Goal: Task Accomplishment & Management: Complete application form

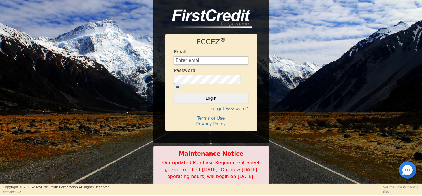
click at [200, 61] on input "text" at bounding box center [211, 60] width 74 height 9
type input "[EMAIL_ADDRESS][DOMAIN_NAME]"
click at [230, 93] on button "Login" at bounding box center [211, 98] width 74 height 10
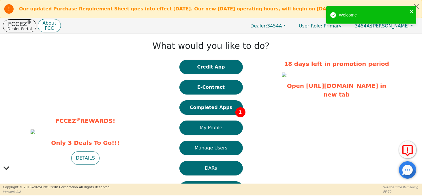
click at [411, 9] on icon "close" at bounding box center [412, 11] width 4 height 5
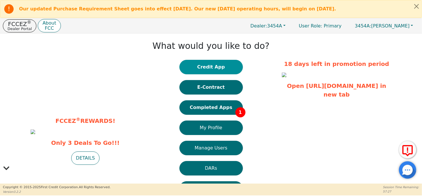
click at [210, 68] on button "Credit App" at bounding box center [210, 67] width 63 height 14
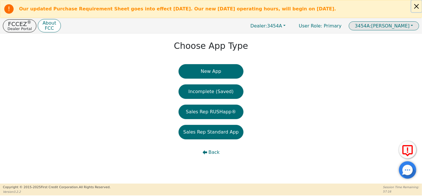
click at [417, 6] on button "Close alert" at bounding box center [416, 6] width 10 height 12
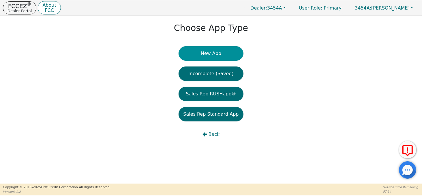
click at [222, 51] on button "New App" at bounding box center [211, 53] width 65 height 14
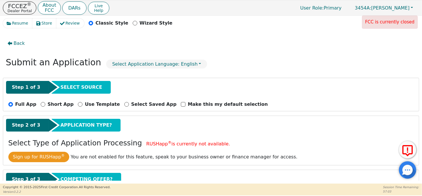
click at [407, 153] on icon at bounding box center [408, 150] width 14 height 14
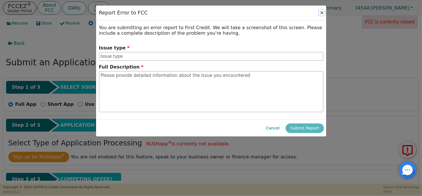
click at [322, 12] on button "Close" at bounding box center [322, 13] width 6 height 6
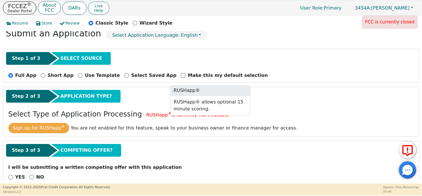
scroll to position [40, 0]
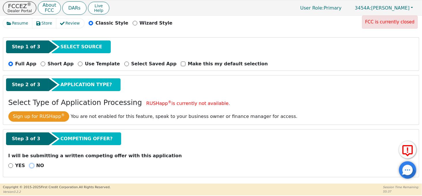
click at [30, 165] on input "NO" at bounding box center [31, 165] width 5 height 5
radio input "true"
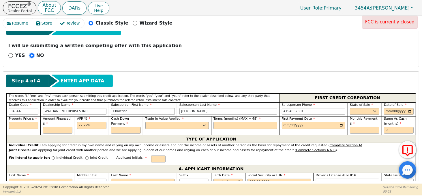
scroll to position [156, 0]
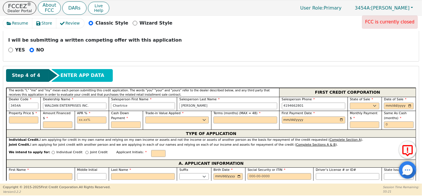
click at [127, 105] on input "Chartrice" at bounding box center [143, 105] width 64 height 7
type input "[PERSON_NAME]"
click at [193, 102] on input "[PERSON_NAME]" at bounding box center [228, 105] width 98 height 7
type input "W"
type input "Jordan"
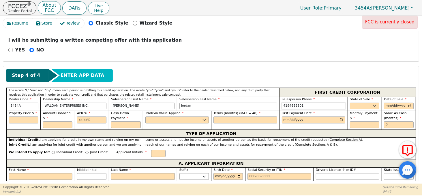
click at [305, 103] on input "4194662801" at bounding box center [314, 105] width 64 height 7
type input "4"
type input "[PHONE_NUMBER]"
click at [400, 106] on input "date" at bounding box center [398, 105] width 29 height 7
click at [407, 105] on input "date" at bounding box center [398, 105] width 29 height 7
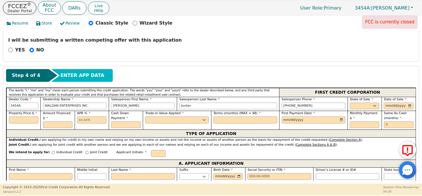
type input "[DATE]"
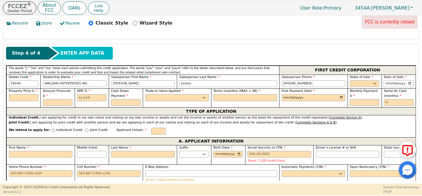
scroll to position [213, 0]
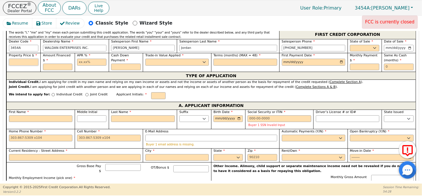
click at [26, 63] on input "text" at bounding box center [23, 62] width 29 height 7
click at [26, 64] on input "text" at bounding box center [23, 62] width 29 height 7
click at [31, 61] on input "text" at bounding box center [23, 62] width 29 height 7
type input "2799.99"
click at [56, 65] on input "text" at bounding box center [57, 66] width 29 height 7
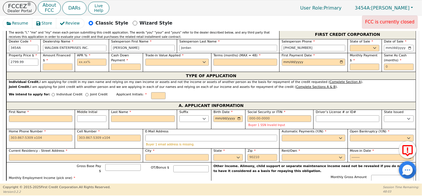
click at [64, 66] on input "text" at bounding box center [57, 66] width 29 height 7
type input "2695.98"
click at [90, 61] on input "text" at bounding box center [91, 62] width 29 height 7
type input "22.99"
click at [115, 66] on input "text" at bounding box center [125, 66] width 29 height 7
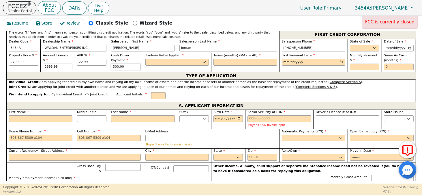
type input "300.00"
click at [159, 62] on select "Yes No" at bounding box center [177, 62] width 64 height 7
select select "y"
click at [145, 59] on select "Yes No" at bounding box center [177, 62] width 64 height 7
click at [233, 60] on input "text" at bounding box center [245, 62] width 64 height 7
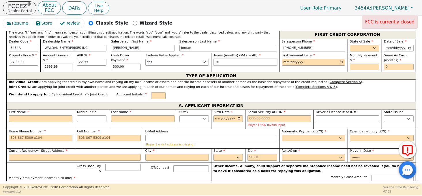
type input "16"
click at [313, 61] on input "date" at bounding box center [314, 62] width 64 height 7
type input "[DATE]"
click at [358, 66] on input "text" at bounding box center [364, 66] width 29 height 7
type input "197.24"
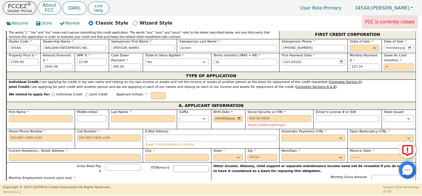
click at [394, 67] on input "text" at bounding box center [398, 66] width 29 height 7
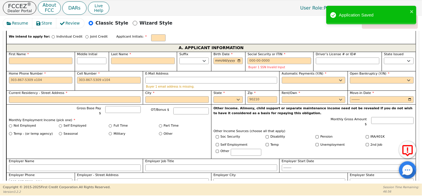
scroll to position [242, 0]
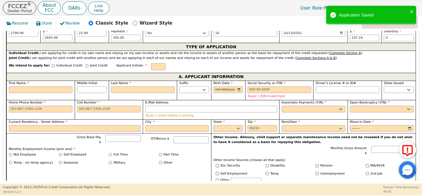
type input "0"
click at [52, 64] on input "Individual Credit" at bounding box center [53, 65] width 3 height 3
radio input "true"
click at [48, 87] on input "First Name" at bounding box center [41, 89] width 64 height 7
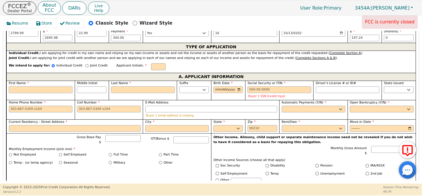
type input "K"
type input "Ki"
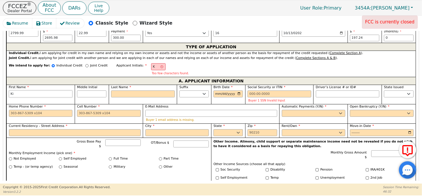
type input "[PERSON_NAME]"
type input "Kimb"
type input "Kimbe"
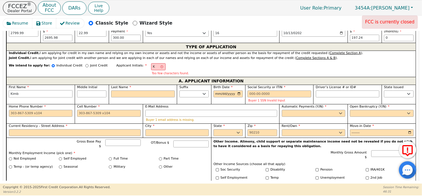
type input "Kimbe"
type input "Kimber"
type input "Kimberl"
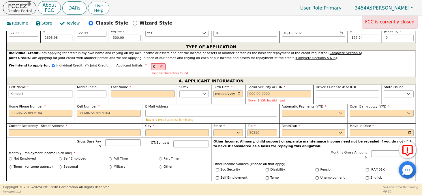
type input "[PERSON_NAME]"
click at [86, 91] on input "Middle Initial" at bounding box center [91, 93] width 29 height 7
type input "KS"
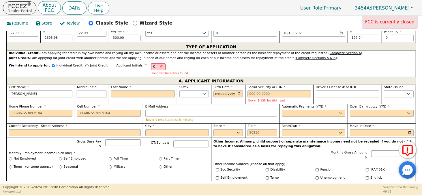
type input "s"
type input "[PERSON_NAME]"
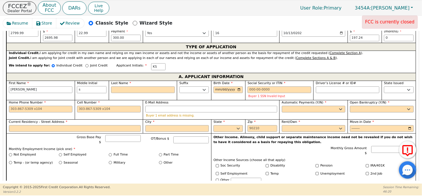
type input "s"
click at [128, 93] on div "Last Name" at bounding box center [143, 89] width 68 height 19
click at [127, 89] on input "Last Name" at bounding box center [143, 89] width 64 height 7
type input "KSL"
type input "L"
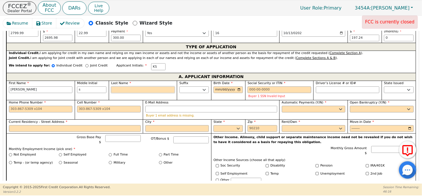
type input "[PERSON_NAME] s L"
type input "Li"
type input "[PERSON_NAME]"
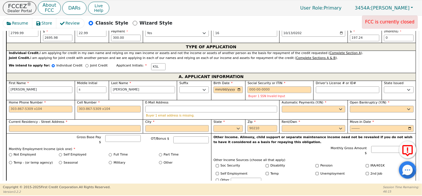
type input "Linn"
type input "[PERSON_NAME]"
type input "Linne"
type input "[PERSON_NAME]"
type input "Linnem"
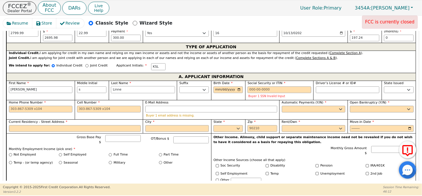
type input "[PERSON_NAME]"
type input "Linneme"
type input "[PERSON_NAME]"
type input "Linnemei"
type input "[PERSON_NAME]"
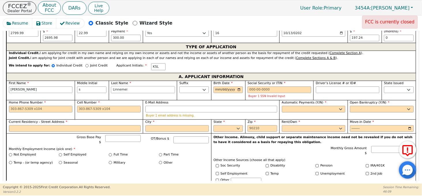
type input "Linnemeie"
type input "[PERSON_NAME] s Linnemeie"
type input "[PERSON_NAME]"
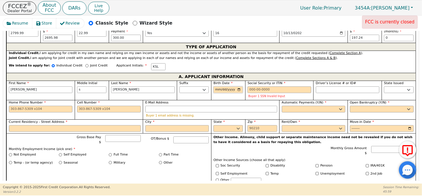
click at [215, 90] on input "Birth Date" at bounding box center [227, 89] width 29 height 7
type input "[DATE]"
click at [251, 88] on input "Social Security or ITIN" at bounding box center [279, 89] width 64 height 7
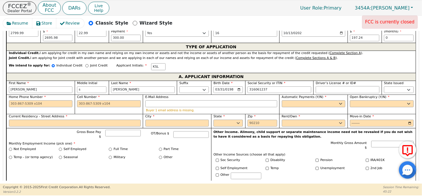
type input "***-**-1237"
click at [318, 89] on input "Driver’s License # or ID#" at bounding box center [348, 89] width 64 height 7
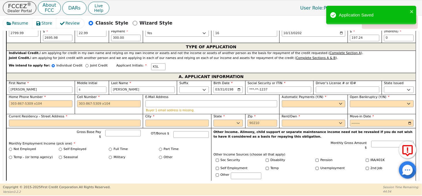
click at [406, 82] on label "State Issued" at bounding box center [398, 83] width 29 height 5
click at [406, 86] on select "AK AL AR AZ CA CO CT DC DE FL [GEOGRAPHIC_DATA] HI IA ID IL IN KS [GEOGRAPHIC_D…" at bounding box center [398, 89] width 29 height 7
click at [406, 89] on select "AK AL AR AZ CA CO CT DC DE FL [GEOGRAPHIC_DATA] HI IA ID IL IN KS [GEOGRAPHIC_D…" at bounding box center [398, 89] width 29 height 7
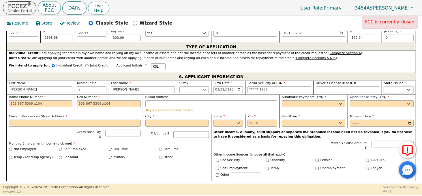
select select "IN"
click at [384, 86] on select "AK AL AR AZ CA CO CT DC DE FL [GEOGRAPHIC_DATA] HI IA ID IL IN KS [GEOGRAPHIC_D…" at bounding box center [398, 89] width 29 height 7
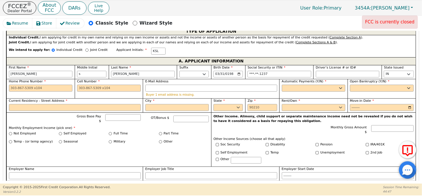
scroll to position [271, 0]
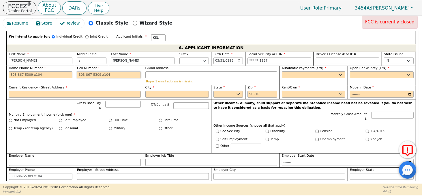
click at [114, 75] on input "Cell Number" at bounding box center [109, 74] width 64 height 7
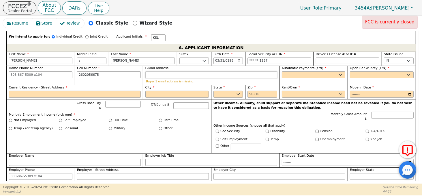
type input "[PHONE_NUMBER]"
click at [163, 74] on input "E-Mail Address" at bounding box center [211, 74] width 132 height 7
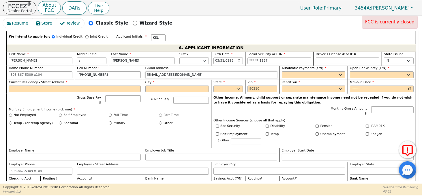
type input "[EMAIL_ADDRESS][DOMAIN_NAME]"
click at [294, 74] on select "Yes No" at bounding box center [314, 74] width 64 height 7
select select "y"
click at [282, 71] on select "Yes No" at bounding box center [314, 74] width 64 height 7
type input "[PERSON_NAME]"
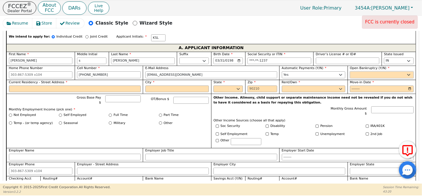
click at [354, 75] on select "Yes No" at bounding box center [382, 74] width 64 height 7
select select "n"
click at [350, 71] on select "Yes No" at bounding box center [382, 74] width 64 height 7
click at [132, 86] on input "Current Residency - Street Address" at bounding box center [75, 88] width 132 height 7
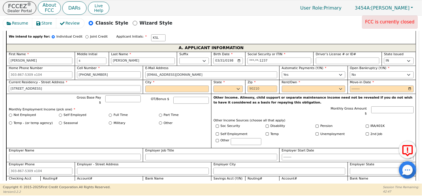
type input "[STREET_ADDRESS]"
click at [156, 88] on input "City" at bounding box center [177, 88] width 64 height 7
type input "[GEOGRAPHIC_DATA]"
click at [221, 87] on select "AK AL AR AZ CA CO CT DC DE FL [GEOGRAPHIC_DATA] HI IA ID IL IN KS [GEOGRAPHIC_D…" at bounding box center [227, 88] width 29 height 7
select select "IN"
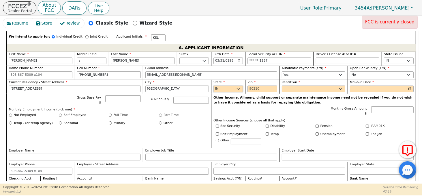
click at [213, 85] on select "AK AL AR AZ CA CO CT DC DE FL [GEOGRAPHIC_DATA] HI IA ID IL IN KS [GEOGRAPHIC_D…" at bounding box center [227, 88] width 29 height 7
click at [255, 88] on input "Zip" at bounding box center [261, 88] width 29 height 7
type input "46748"
click at [302, 87] on select "Rent Own" at bounding box center [314, 88] width 64 height 7
select select "Own"
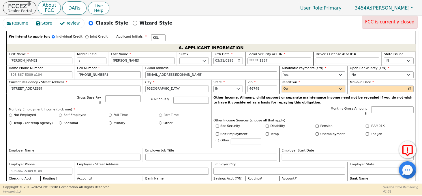
click at [282, 85] on select "Rent Own" at bounding box center [314, 88] width 64 height 7
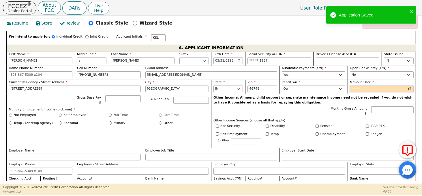
click at [365, 87] on input "Move-in Date" at bounding box center [382, 88] width 64 height 7
click at [359, 88] on input "Move-in Date" at bounding box center [382, 88] width 64 height 7
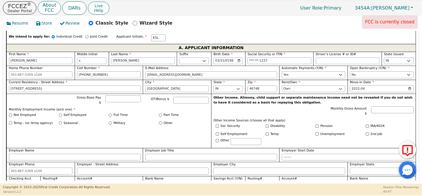
type input "2022-08"
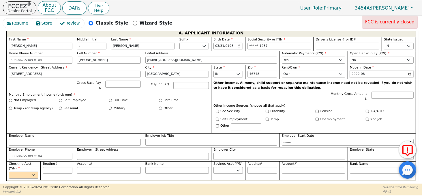
scroll to position [300, 0]
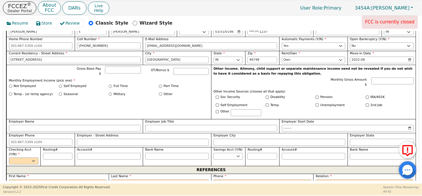
click at [126, 68] on input "Gross Base Pay $" at bounding box center [122, 69] width 35 height 7
type input "3200.00"
click at [110, 84] on input "Full Time" at bounding box center [110, 85] width 3 height 3
radio input "true"
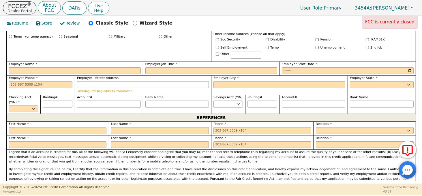
scroll to position [358, 0]
click at [107, 68] on input "Employer Name" at bounding box center [75, 70] width 132 height 7
type input "Lifeline Youth and Family Service"
click at [164, 67] on input "Employer Job Title" at bounding box center [211, 70] width 132 height 7
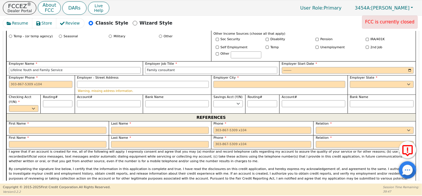
type input "Family consultant"
click at [295, 67] on input "Employer Start Date" at bounding box center [348, 70] width 132 height 7
click at [287, 67] on input "Employer Start Date" at bounding box center [348, 70] width 132 height 7
type input "2024-08"
click at [39, 81] on input "Employer Phone" at bounding box center [41, 84] width 64 height 7
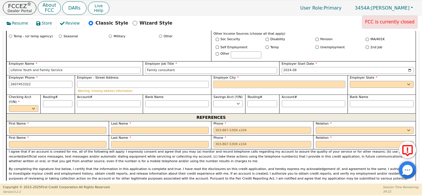
type input "[PHONE_NUMBER]"
click at [226, 81] on input "Employer City" at bounding box center [279, 84] width 132 height 7
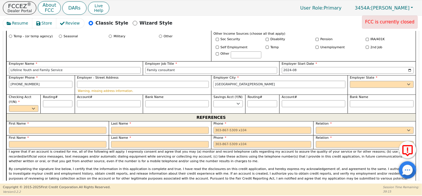
type input "[GEOGRAPHIC_DATA][PERSON_NAME]"
click at [362, 81] on select "AK AL AR AZ CA CO CT DC DE FL [GEOGRAPHIC_DATA] HI IA ID [GEOGRAPHIC_DATA] IN K…" at bounding box center [382, 84] width 64 height 7
select select "IN"
click at [350, 81] on select "AK AL AR AZ CA CO CT DC DE FL [GEOGRAPHIC_DATA] HI IA ID [GEOGRAPHIC_DATA] IN K…" at bounding box center [382, 84] width 64 height 7
click at [35, 105] on select "Yes No" at bounding box center [23, 108] width 29 height 7
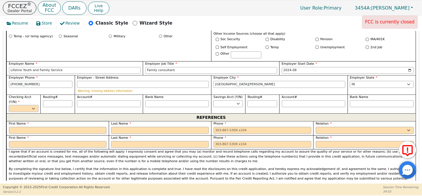
select select "y"
click at [9, 105] on select "Yes No" at bounding box center [23, 108] width 29 height 7
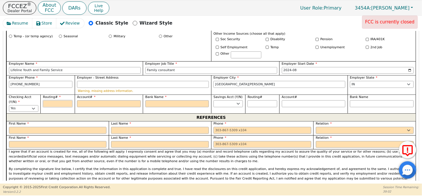
click at [59, 100] on input "Routing#" at bounding box center [57, 103] width 29 height 7
click at [61, 100] on input "Routing#" at bounding box center [57, 103] width 29 height 7
type input "0"
type input "*"
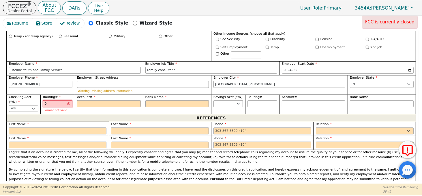
type input "07"
type input "**"
type input "074"
type input "***"
type input "0749"
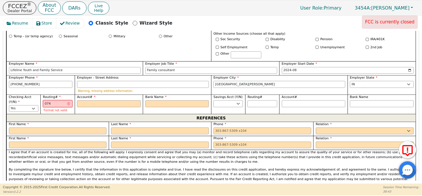
type input "****"
type input "07490"
type input "*****"
type input "074906"
type input "******"
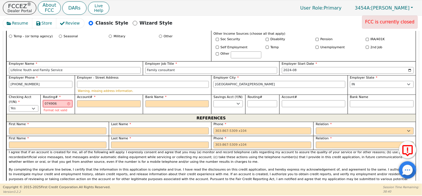
type input "0749067"
type input "*******"
type input "07490672"
type input "********"
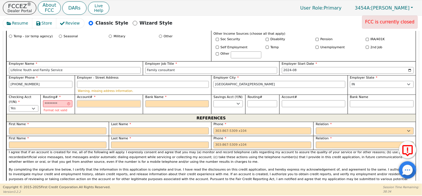
click at [83, 100] on input "Account#" at bounding box center [109, 103] width 64 height 7
type input "5"
type input "*"
type input "52"
type input "**"
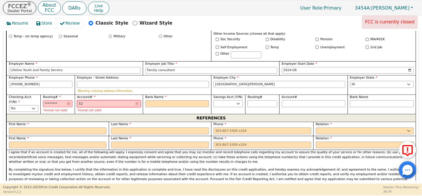
type input "523"
type input "***"
type input "5235"
type input "****"
type input "52352"
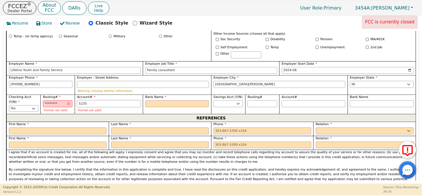
type input "*****"
type input "523527"
type input "******"
type input "5235275"
type input "*******"
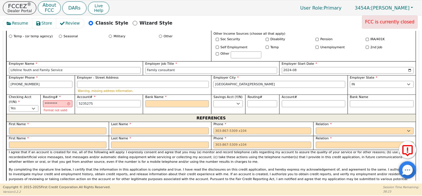
type input "52352752"
type input "********"
click at [164, 100] on input "Bank Name" at bounding box center [177, 103] width 64 height 7
type input "S"
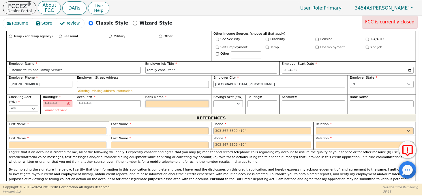
type input "S"
type input "St"
type input "Sta"
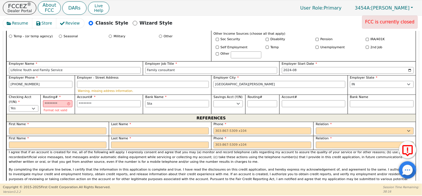
type input "Staa"
type input "Staar"
type input "Staa"
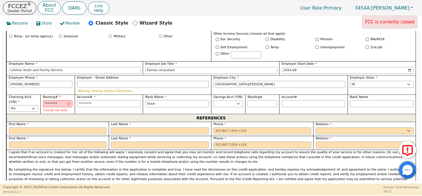
type input "Staa"
type input "Sta"
type input "Star"
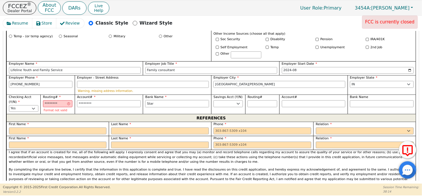
type input "Star"
type input "Star B"
type input "Star Ba"
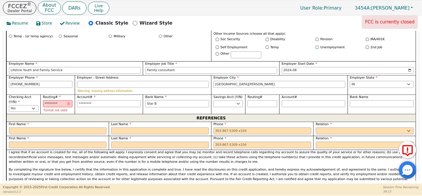
type input "Star Ba"
type input "Star Ban"
type input "Star Bank"
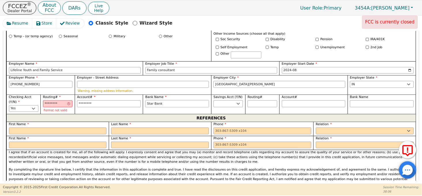
type input "Star Bank"
click at [99, 128] on input "text" at bounding box center [58, 130] width 98 height 7
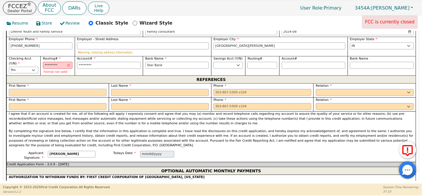
scroll to position [386, 0]
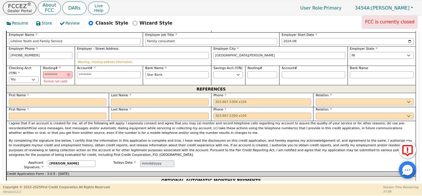
click at [84, 98] on input "text" at bounding box center [58, 101] width 98 height 7
click at [62, 71] on input "07490672" at bounding box center [57, 74] width 29 height 7
click at [53, 71] on input "07490672" at bounding box center [57, 74] width 29 height 7
type input "074901672"
type input "*********"
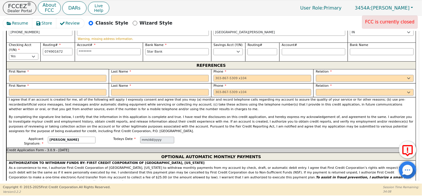
scroll to position [352, 0]
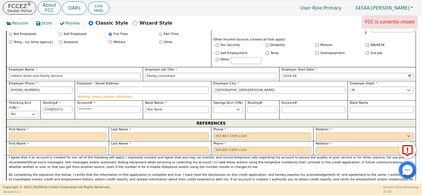
type input "*********"
click at [89, 132] on input "text" at bounding box center [58, 135] width 98 height 7
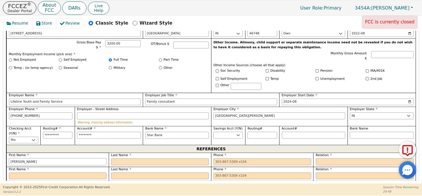
scroll to position [375, 0]
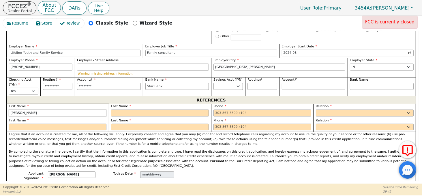
type input "[PERSON_NAME]"
click at [132, 109] on input "text" at bounding box center [160, 112] width 98 height 7
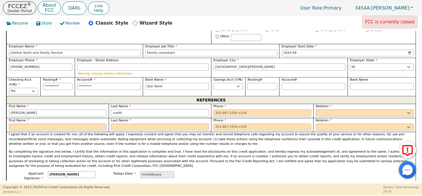
type input "cooltt"
click at [221, 109] on input "tel" at bounding box center [262, 112] width 98 height 7
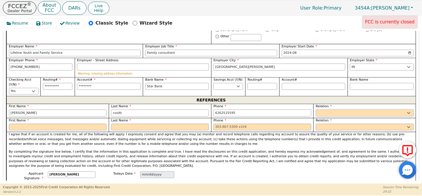
type input "[PHONE_NUMBER]"
click at [330, 109] on select "FATHER MOTHER SISTER BROTHER DAUGHTER SON CO-WORKER NEIGHBOR FRIEND COUSIN G-MO…" at bounding box center [365, 112] width 98 height 7
select select "COUSIN"
click at [316, 109] on select "FATHER MOTHER SISTER BROTHER DAUGHTER SON CO-WORKER NEIGHBOR FRIEND COUSIN G-MO…" at bounding box center [365, 112] width 98 height 7
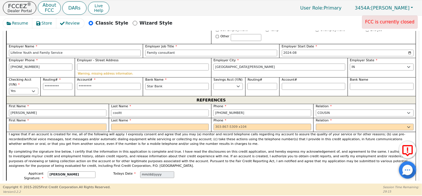
click at [99, 123] on input "text" at bounding box center [58, 126] width 98 height 7
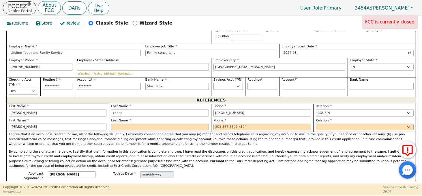
type input "[PERSON_NAME]"
click at [122, 124] on input "text" at bounding box center [160, 126] width 98 height 7
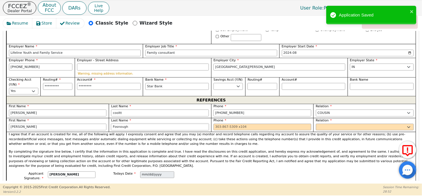
type input "Fosnough"
click at [236, 123] on input "tel" at bounding box center [262, 126] width 98 height 7
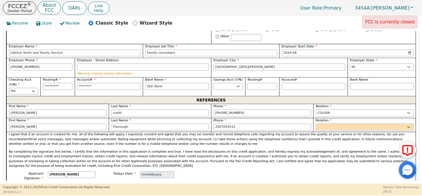
type input "[PHONE_NUMBER]"
click at [336, 123] on select "FATHER MOTHER SISTER BROTHER DAUGHTER SON CO-WORKER NEIGHBOR FRIEND COUSIN G-MO…" at bounding box center [365, 126] width 98 height 7
select select "MOTHER"
click at [316, 123] on select "FATHER MOTHER SISTER BROTHER DAUGHTER SON CO-WORKER NEIGHBOR FRIEND COUSIN G-MO…" at bounding box center [365, 126] width 98 height 7
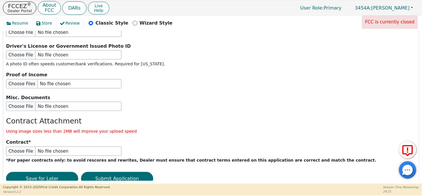
scroll to position [698, 0]
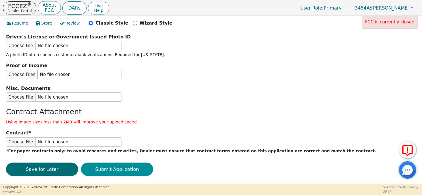
click at [109, 162] on button "Submit Application" at bounding box center [117, 168] width 72 height 13
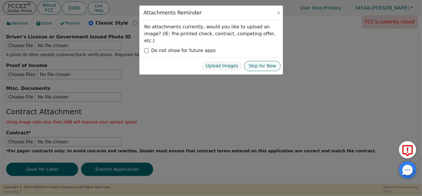
click at [260, 61] on button "Skip for Now" at bounding box center [262, 66] width 37 height 10
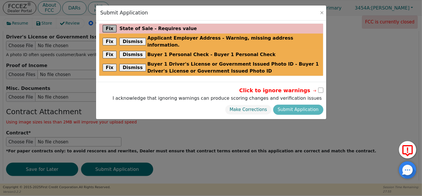
click at [109, 28] on button "Fix" at bounding box center [110, 28] width 14 height 7
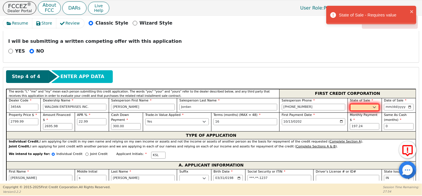
scroll to position [155, 0]
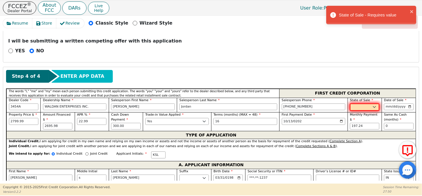
click at [369, 104] on select "AK AL AR AZ CA CO CT DC DE FL [GEOGRAPHIC_DATA] HI IA ID IL IN KS [GEOGRAPHIC_D…" at bounding box center [364, 106] width 29 height 7
select select "IN"
click at [350, 103] on select "AK AL AR AZ CA CO CT DC DE FL [GEOGRAPHIC_DATA] HI IA ID IL IN KS [GEOGRAPHIC_D…" at bounding box center [364, 106] width 29 height 7
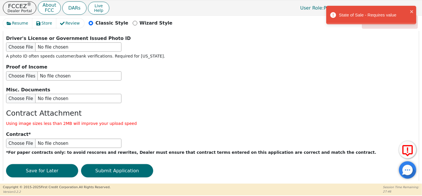
scroll to position [698, 0]
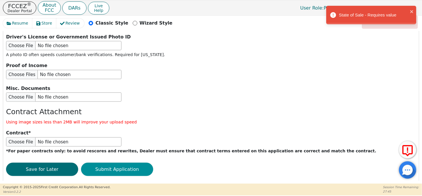
click at [93, 162] on button "Submit Application" at bounding box center [117, 168] width 72 height 13
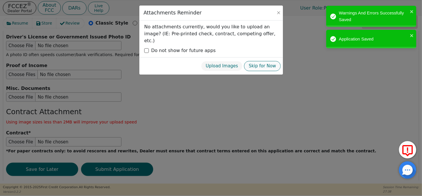
click at [259, 61] on button "Skip for Now" at bounding box center [262, 66] width 37 height 10
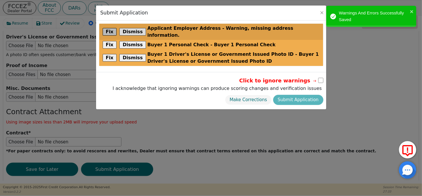
click at [112, 28] on button "Fix" at bounding box center [110, 31] width 14 height 7
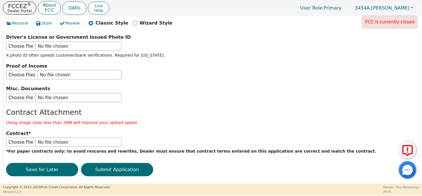
scroll to position [692, 0]
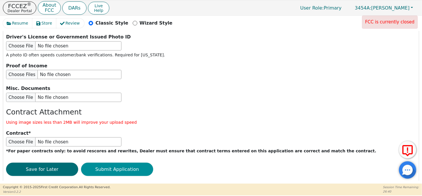
type input "[STREET_ADDRESS][US_STATE]"
click at [138, 162] on button "Submit Application" at bounding box center [117, 168] width 72 height 13
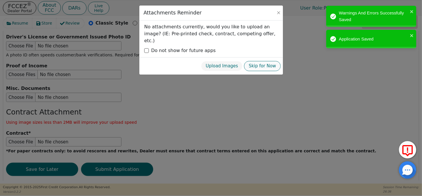
click at [261, 61] on button "Skip for Now" at bounding box center [262, 66] width 37 height 10
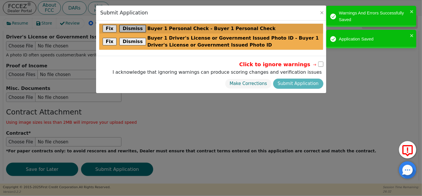
click at [132, 29] on button "Dismiss" at bounding box center [132, 28] width 27 height 7
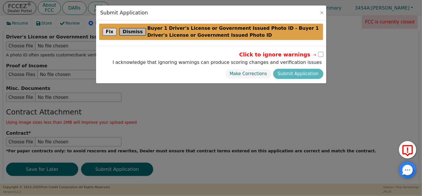
click at [130, 31] on button "Dismiss" at bounding box center [132, 31] width 27 height 7
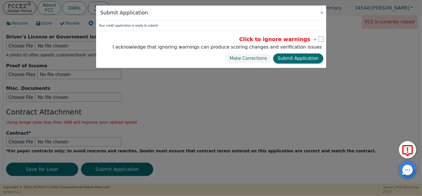
click at [320, 38] on input "checkbox" at bounding box center [320, 38] width 5 height 5
checkbox input "true"
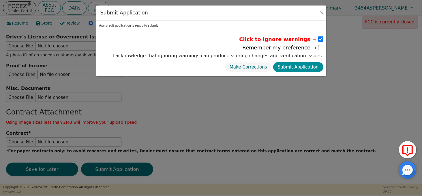
click at [305, 68] on button "Submit Application" at bounding box center [298, 67] width 50 height 10
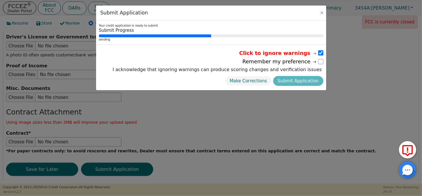
radio input "false"
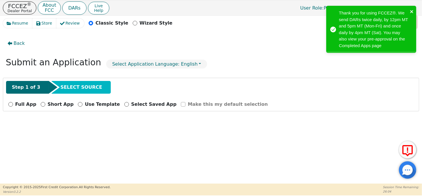
click at [412, 12] on icon "close" at bounding box center [412, 11] width 4 height 5
